Goal: Information Seeking & Learning: Learn about a topic

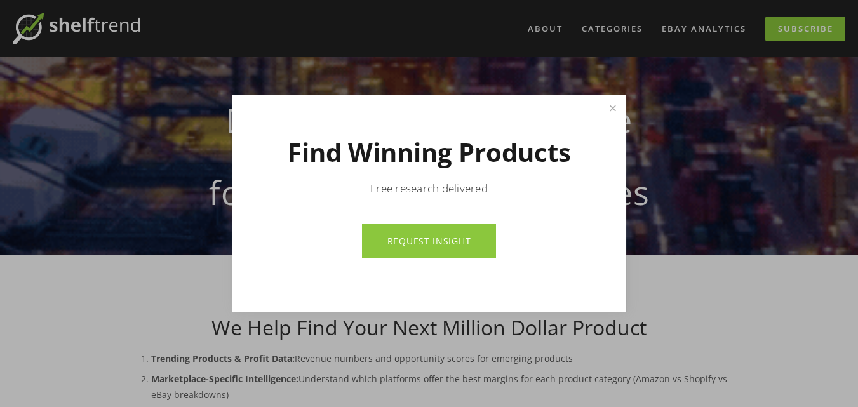
click at [419, 245] on link "REQUEST INSIGHT" at bounding box center [429, 241] width 134 height 34
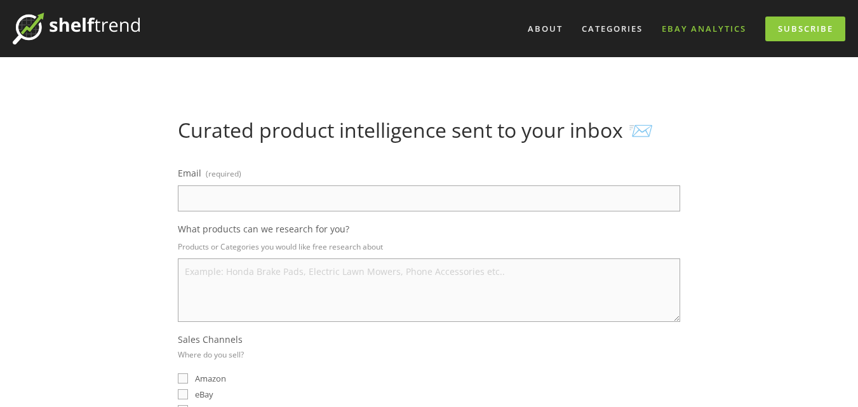
click at [707, 27] on link "eBay Analytics" at bounding box center [703, 28] width 101 height 21
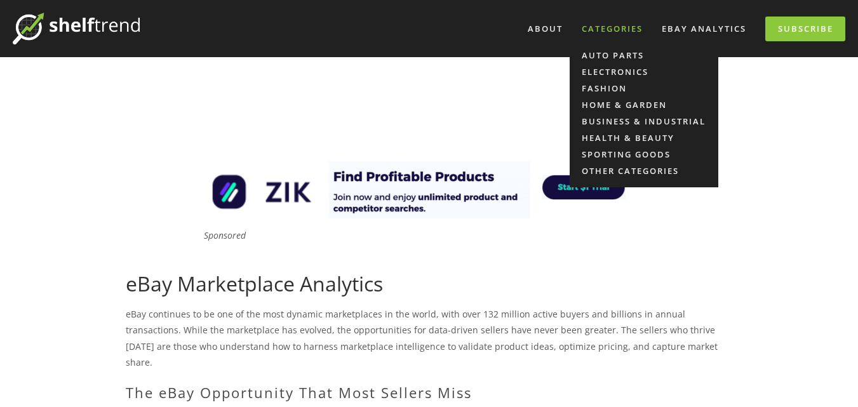
click at [620, 34] on div "Categories" at bounding box center [611, 28] width 77 height 21
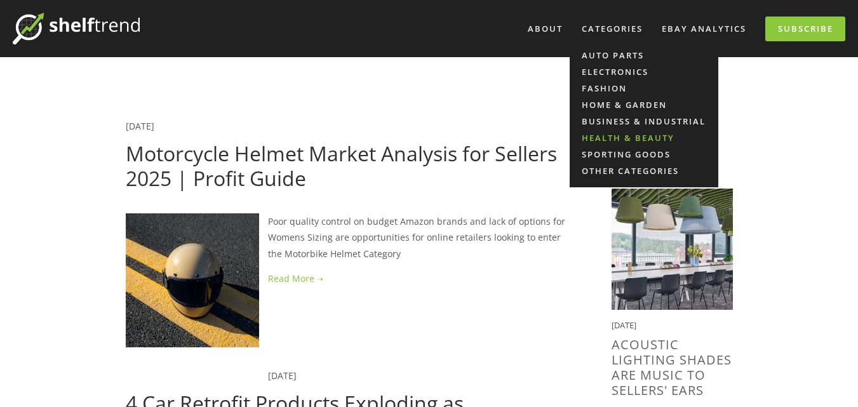
click at [628, 134] on link "Health & Beauty" at bounding box center [644, 138] width 149 height 17
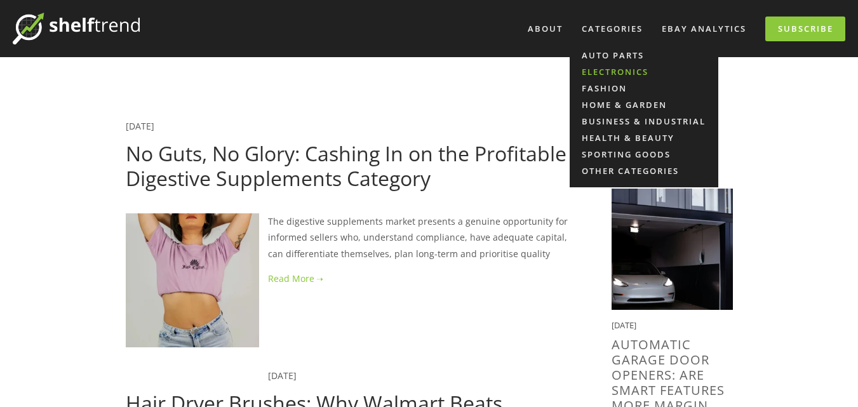
click at [613, 70] on link "Electronics" at bounding box center [644, 71] width 149 height 17
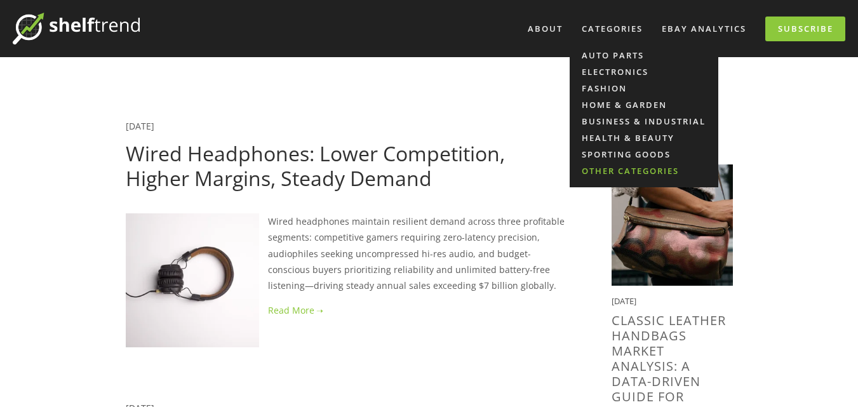
click at [608, 173] on link "Other Categories" at bounding box center [644, 171] width 149 height 17
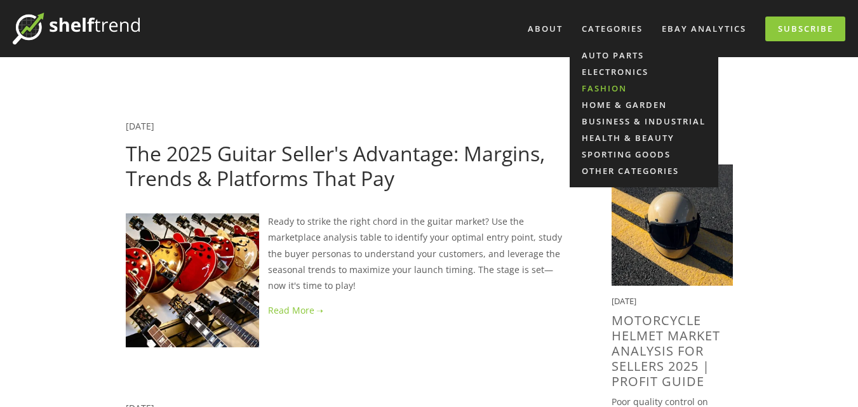
click at [615, 84] on link "Fashion" at bounding box center [644, 88] width 149 height 17
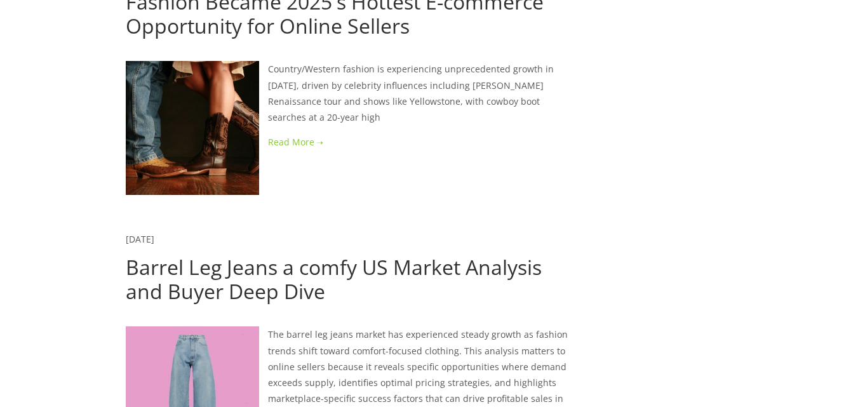
scroll to position [2330, 0]
